Goal: Information Seeking & Learning: Learn about a topic

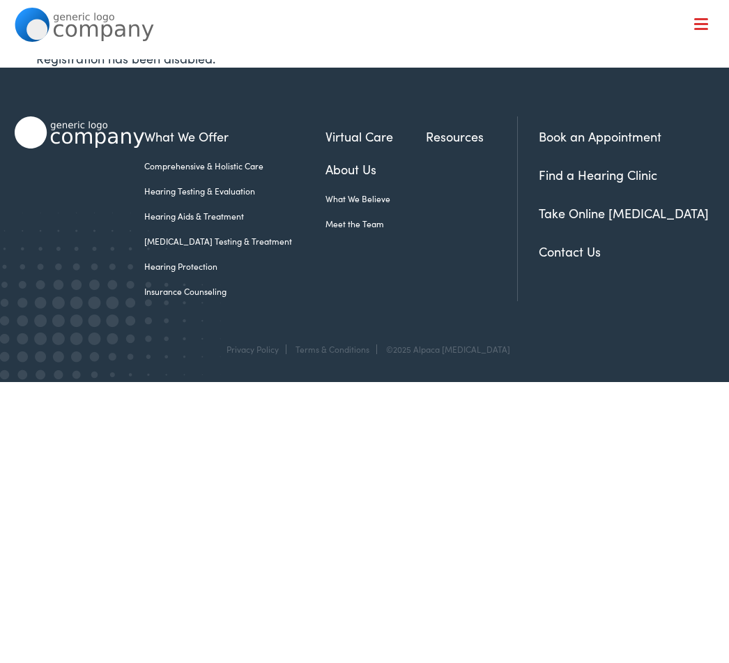
click at [238, 215] on link "Hearing Aids & Treatment" at bounding box center [234, 216] width 181 height 13
